Goal: Information Seeking & Learning: Find specific page/section

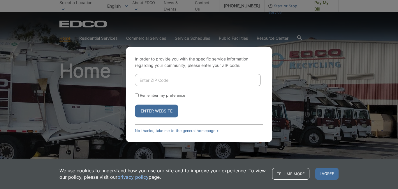
click at [179, 81] on input "Enter ZIP Code" at bounding box center [198, 80] width 126 height 12
type input "92102"
click at [169, 114] on button "Enter Website" at bounding box center [156, 110] width 43 height 13
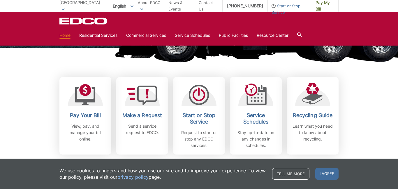
scroll to position [140, 0]
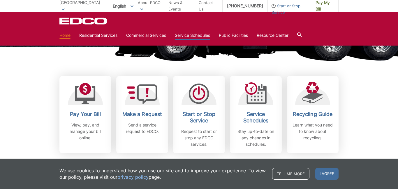
click at [196, 37] on link "Service Schedules" at bounding box center [192, 35] width 35 height 6
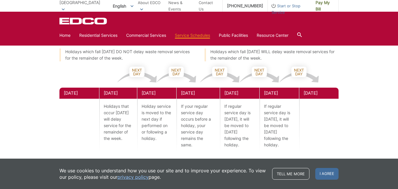
scroll to position [268, 0]
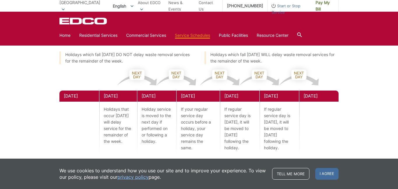
click at [281, 7] on span "Start or Stop Service" at bounding box center [289, 9] width 43 height 13
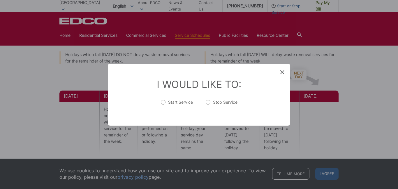
click at [173, 101] on label "Start Service" at bounding box center [177, 105] width 32 height 12
radio input "true"
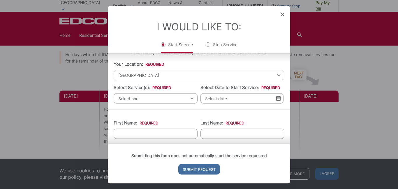
scroll to position [0, 0]
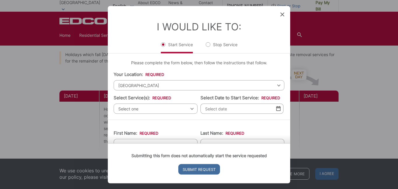
click at [282, 14] on icon at bounding box center [283, 14] width 4 height 4
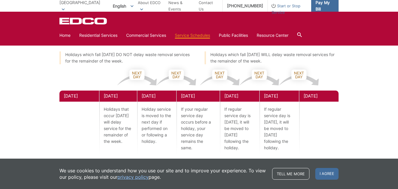
click at [330, 6] on span "Pay My Bill" at bounding box center [325, 5] width 18 height 13
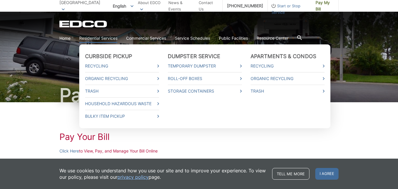
click at [104, 37] on link "Residential Services" at bounding box center [98, 38] width 38 height 6
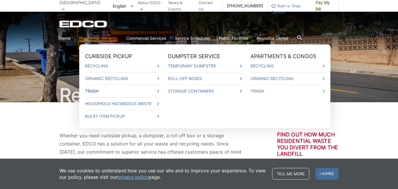
click at [94, 92] on link "Trash" at bounding box center [122, 91] width 74 height 6
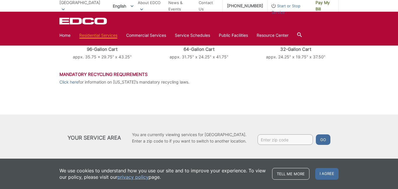
scroll to position [295, 0]
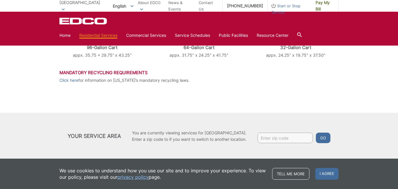
click at [279, 136] on input "Enter zip code" at bounding box center [285, 137] width 55 height 10
type input "92102"
click at [326, 139] on button "Go" at bounding box center [323, 137] width 15 height 10
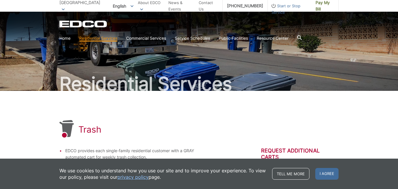
scroll to position [12, 0]
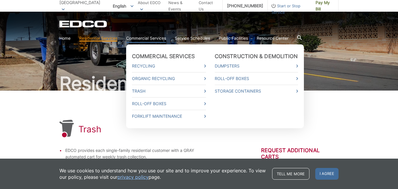
click at [143, 87] on li "Trash" at bounding box center [169, 91] width 74 height 13
click at [143, 92] on link "Trash" at bounding box center [169, 91] width 74 height 6
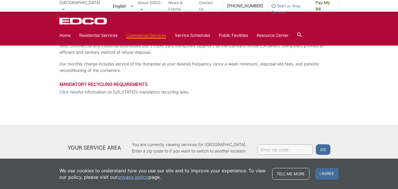
scroll to position [122, 0]
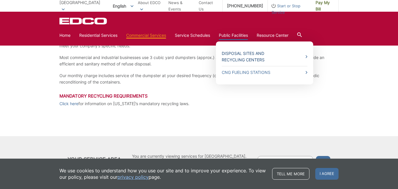
click at [232, 51] on link "Disposal Sites and Recycling Centers" at bounding box center [265, 56] width 86 height 13
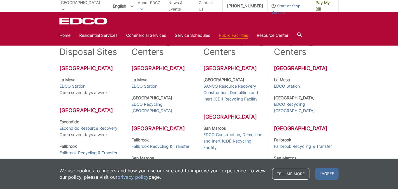
scroll to position [163, 0]
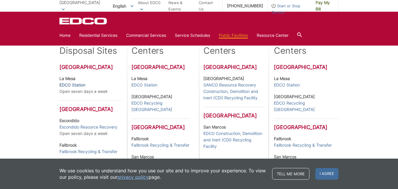
click at [77, 86] on link "EDCO Station" at bounding box center [72, 85] width 26 height 6
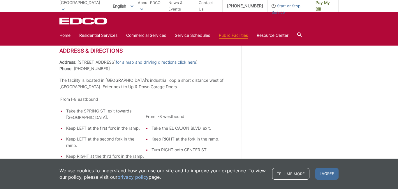
scroll to position [478, 0]
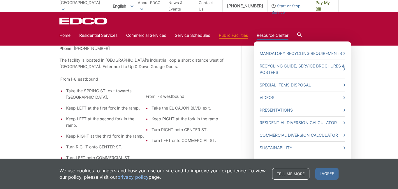
click at [272, 37] on link "Resource Center" at bounding box center [273, 35] width 32 height 6
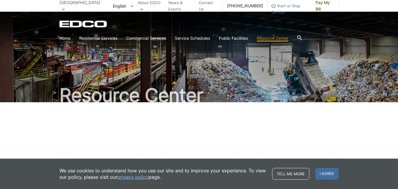
click at [73, 5] on span "[GEOGRAPHIC_DATA]" at bounding box center [79, 2] width 41 height 5
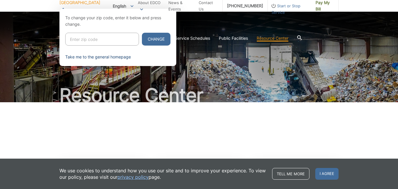
click at [100, 59] on link "Take me to the general homepage" at bounding box center [98, 57] width 66 height 6
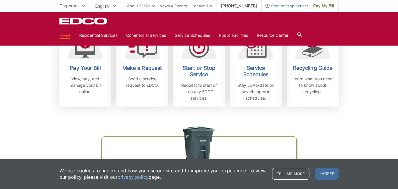
scroll to position [187, 0]
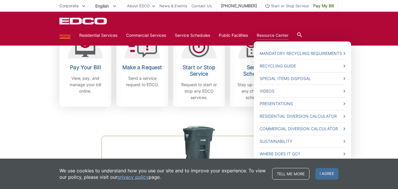
click at [262, 68] on ul "Mandatory Recycling Requirements Recycling Guide Special Items Disposal Videos …" at bounding box center [302, 103] width 97 height 124
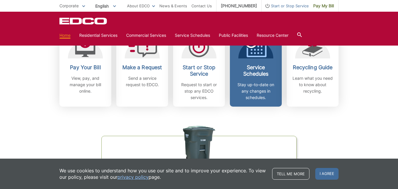
click at [251, 72] on h2 "Service Schedules" at bounding box center [255, 70] width 43 height 13
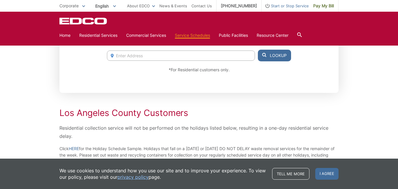
scroll to position [117, 0]
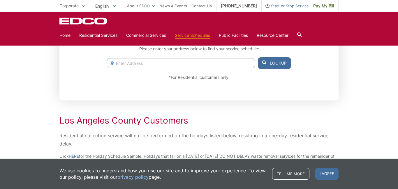
click at [120, 63] on input "Enter Address" at bounding box center [181, 63] width 148 height 10
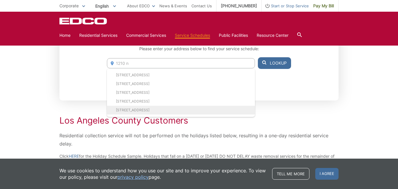
click at [126, 108] on li "[STREET_ADDRESS]" at bounding box center [181, 110] width 148 height 9
type input "[STREET_ADDRESS]"
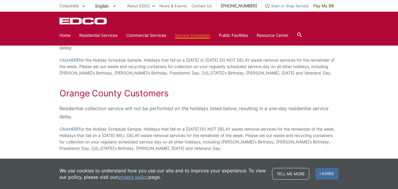
scroll to position [233, 0]
